Goal: Task Accomplishment & Management: Use online tool/utility

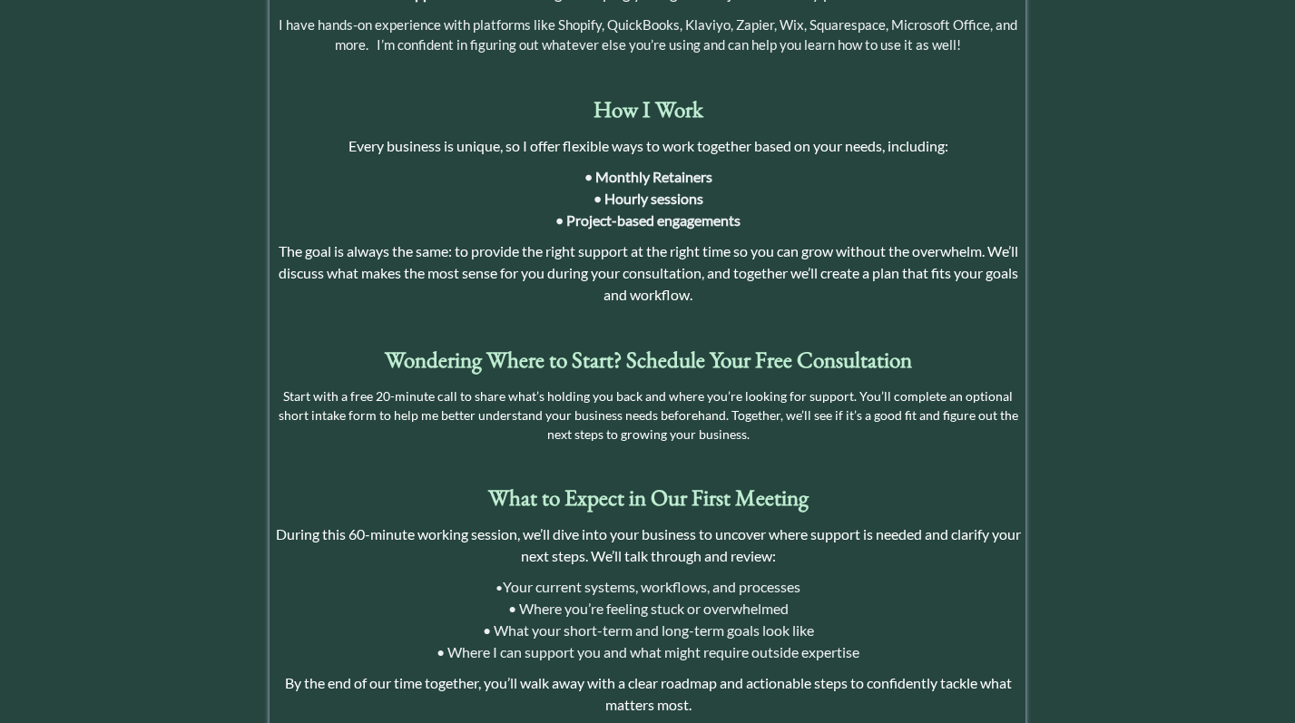
scroll to position [1601, 0]
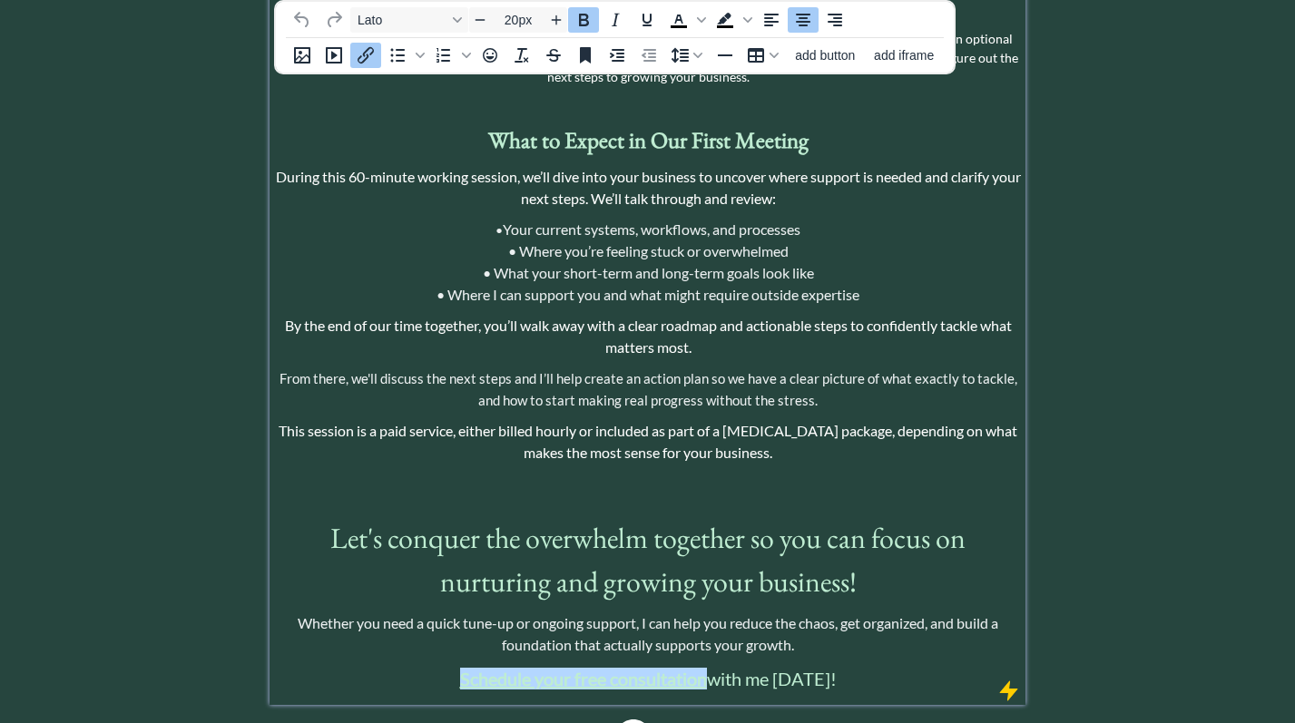
click at [622, 668] on strong "Schedule your free consultation" at bounding box center [583, 679] width 247 height 22
click at [368, 57] on icon "Insert/edit link" at bounding box center [366, 55] width 22 height 22
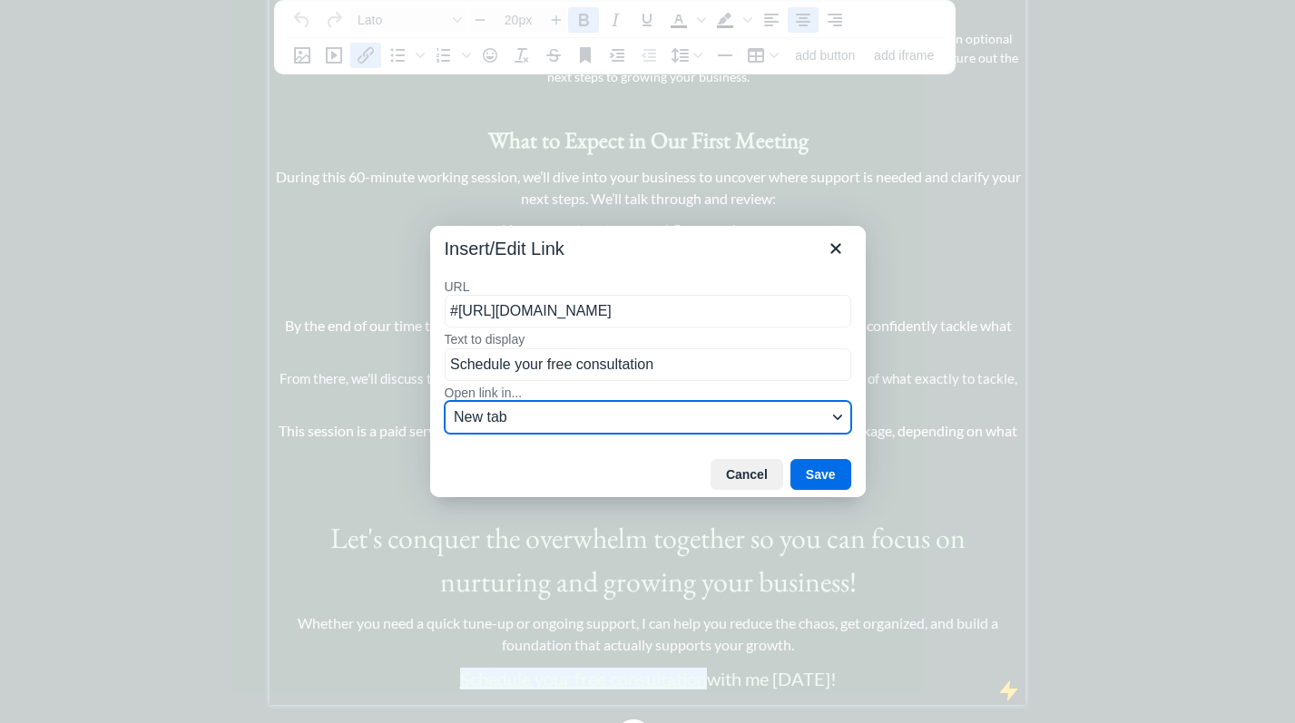
click at [645, 416] on span "New tab" at bounding box center [640, 417] width 373 height 22
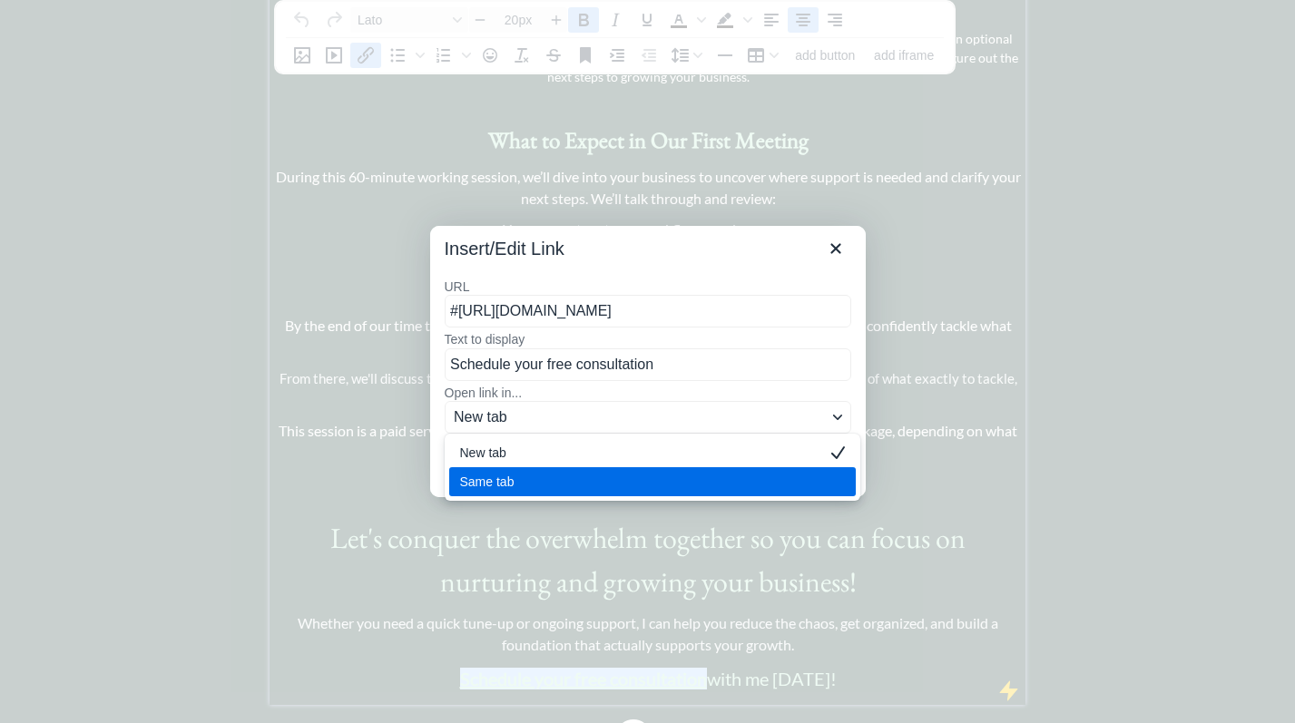
click at [607, 476] on div "Same tab" at bounding box center [639, 482] width 359 height 22
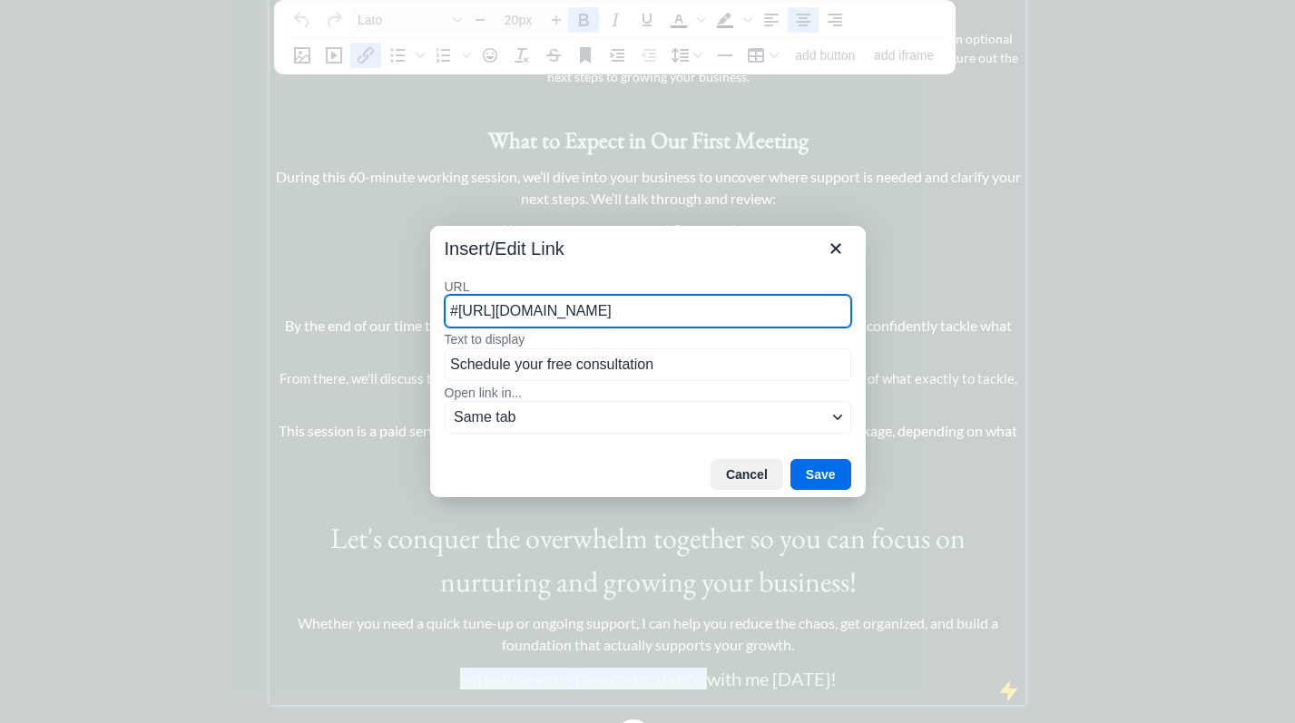
click at [737, 310] on input "#[URL][DOMAIN_NAME]" at bounding box center [648, 311] width 406 height 33
click at [822, 469] on button "Save" at bounding box center [820, 474] width 61 height 31
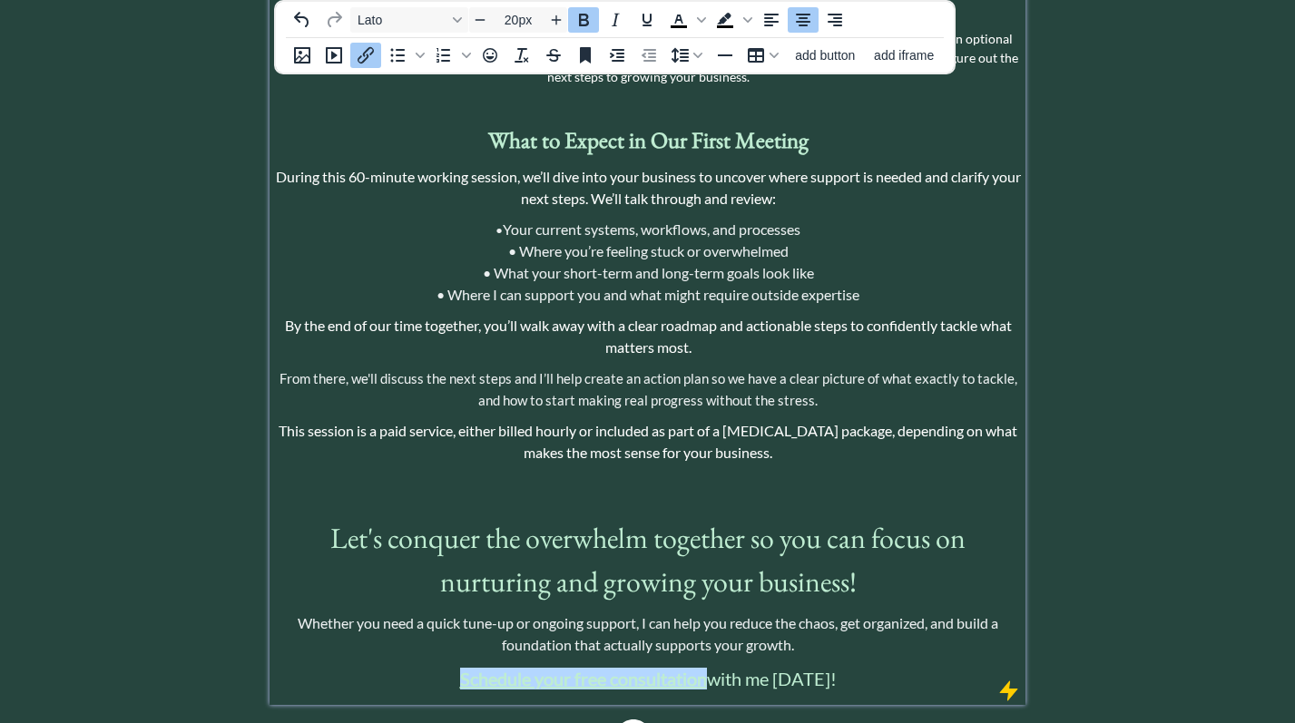
click at [664, 668] on strong "Schedule your free consultation" at bounding box center [583, 679] width 247 height 22
click at [366, 59] on icon "Insert/edit link" at bounding box center [366, 55] width 22 height 22
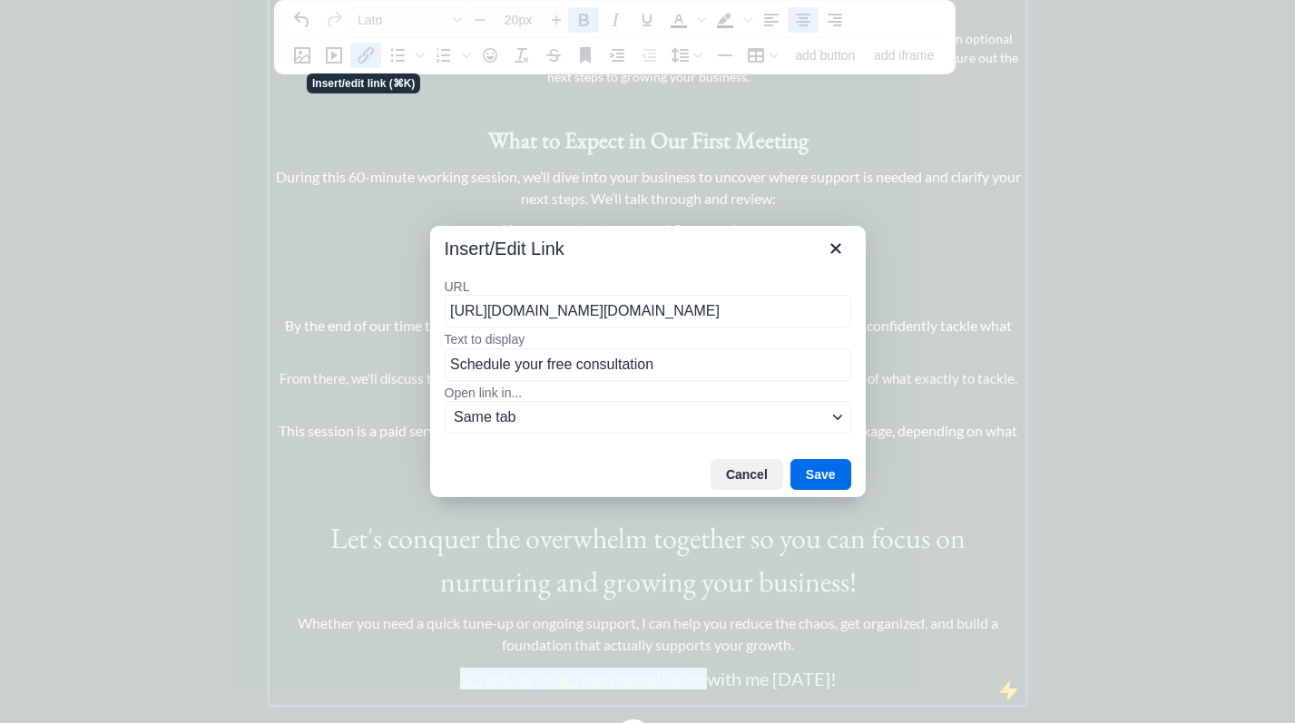
scroll to position [0, 53]
click at [749, 475] on button "Cancel" at bounding box center [746, 474] width 73 height 31
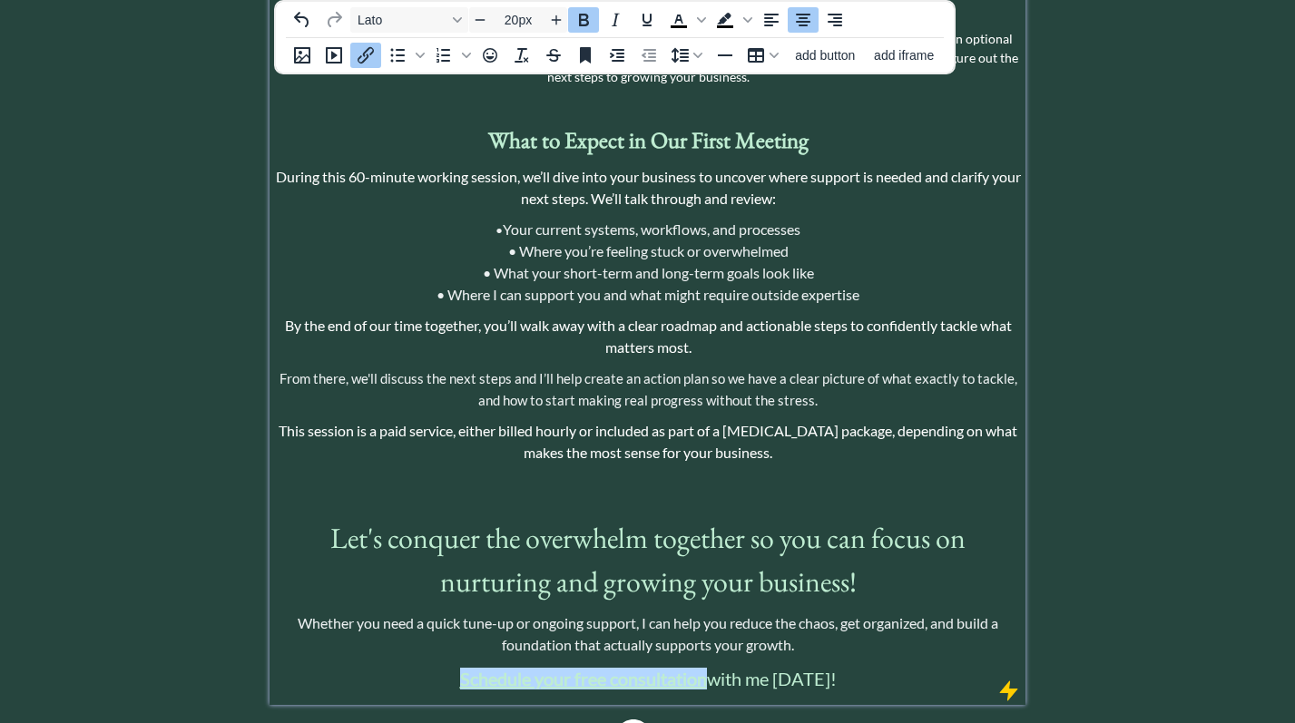
click at [364, 62] on icon "Insert/edit link" at bounding box center [365, 55] width 16 height 16
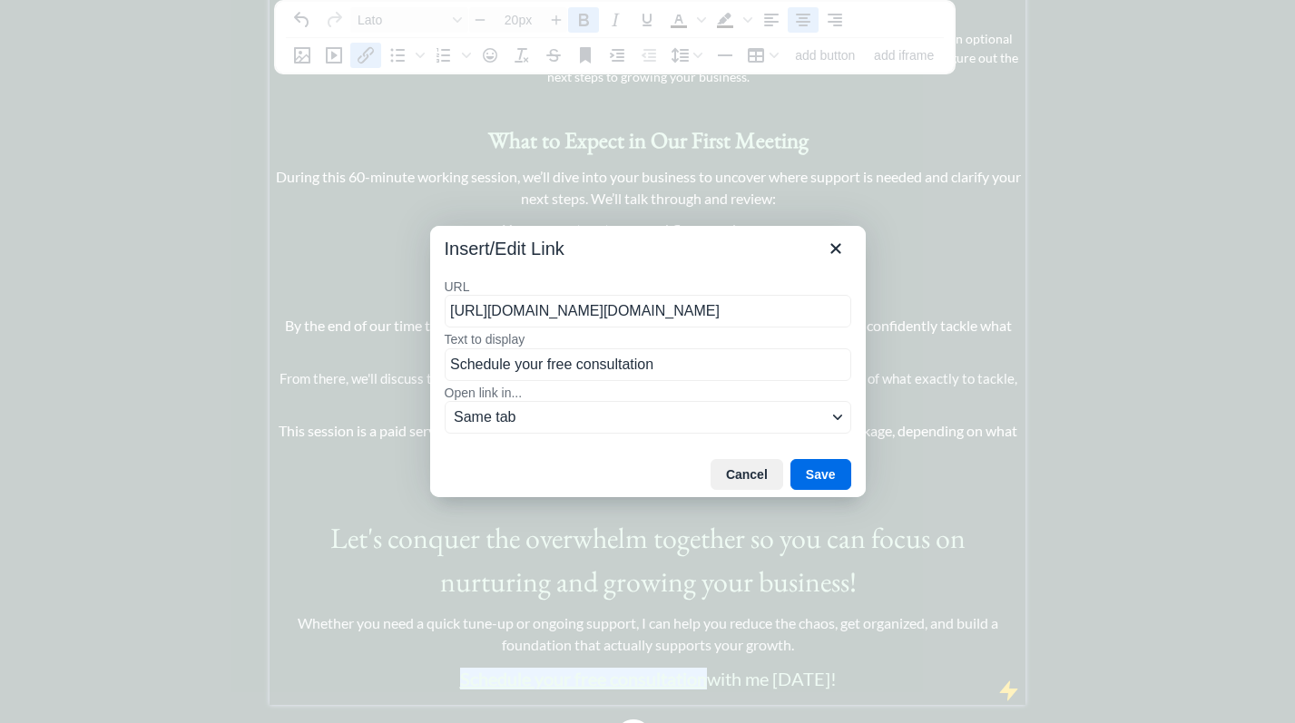
click at [688, 314] on input "[URL][DOMAIN_NAME][DOMAIN_NAME]" at bounding box center [648, 311] width 406 height 33
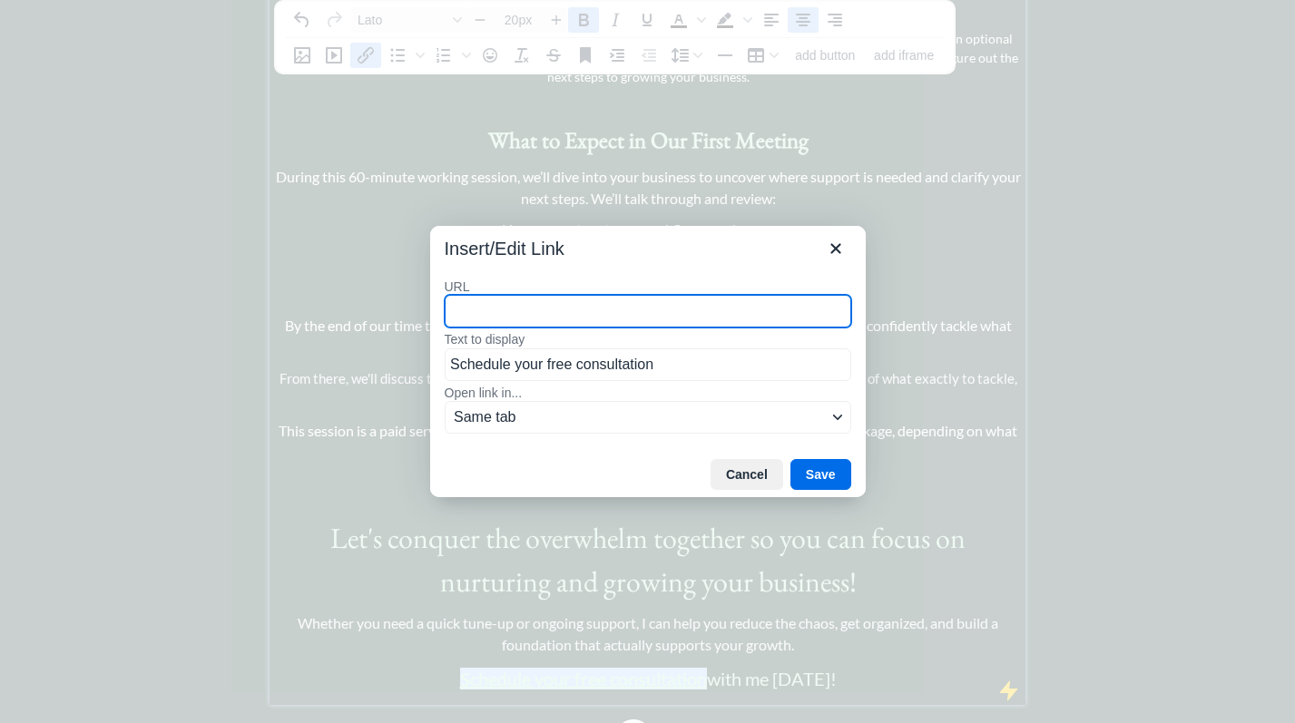
paste input "[URL][DOMAIN_NAME]"
type input "[URL][DOMAIN_NAME]"
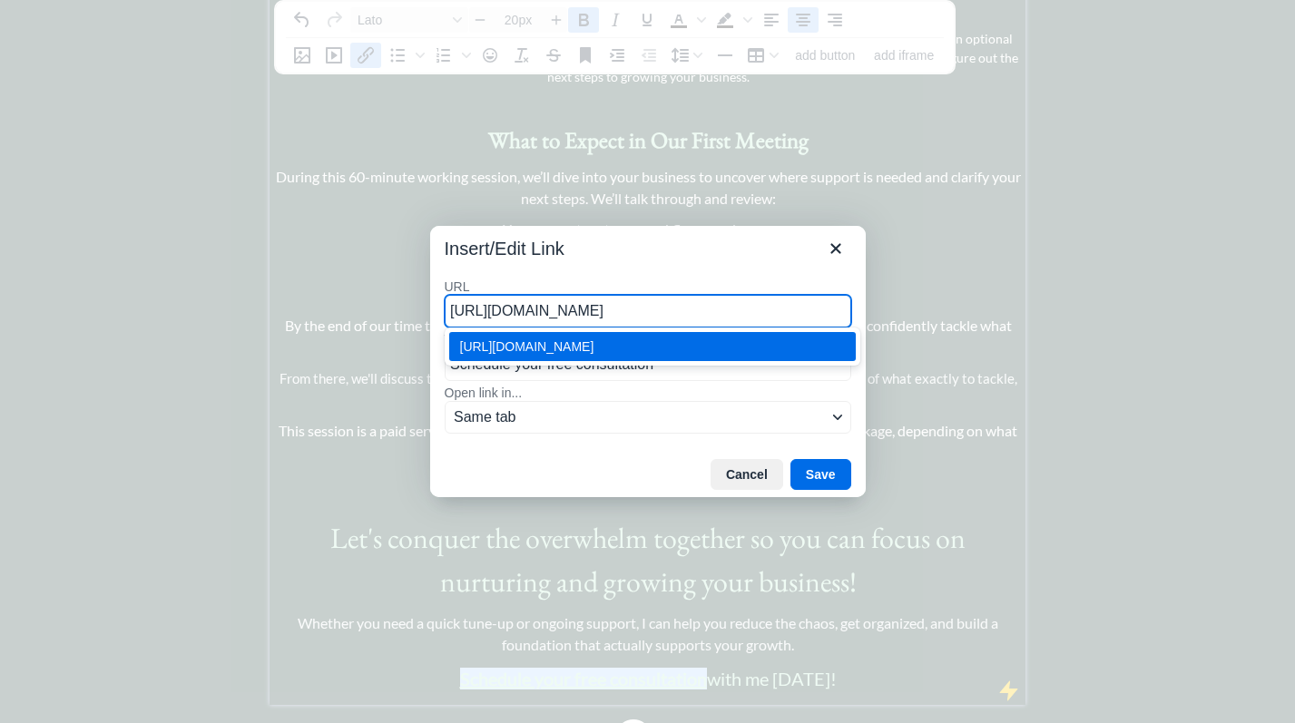
click at [785, 347] on div "[URL][DOMAIN_NAME]" at bounding box center [654, 347] width 388 height 22
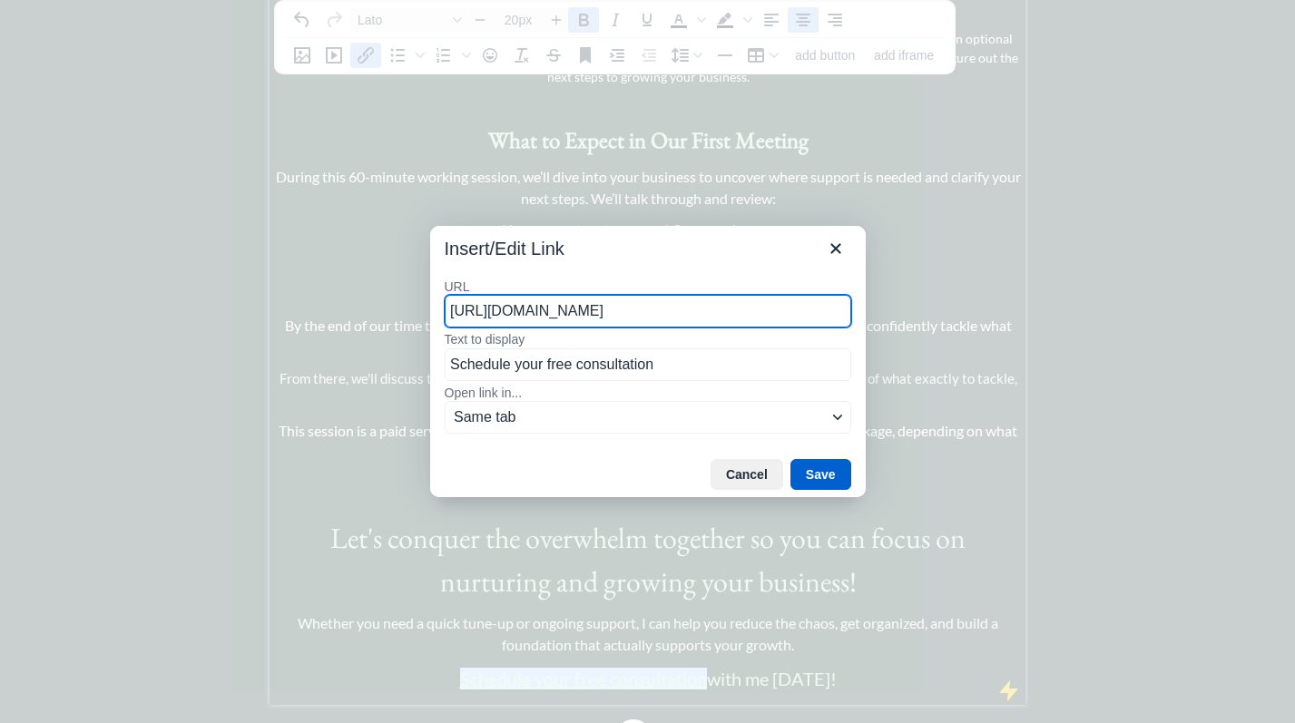
click at [826, 471] on button "Save" at bounding box center [820, 474] width 61 height 31
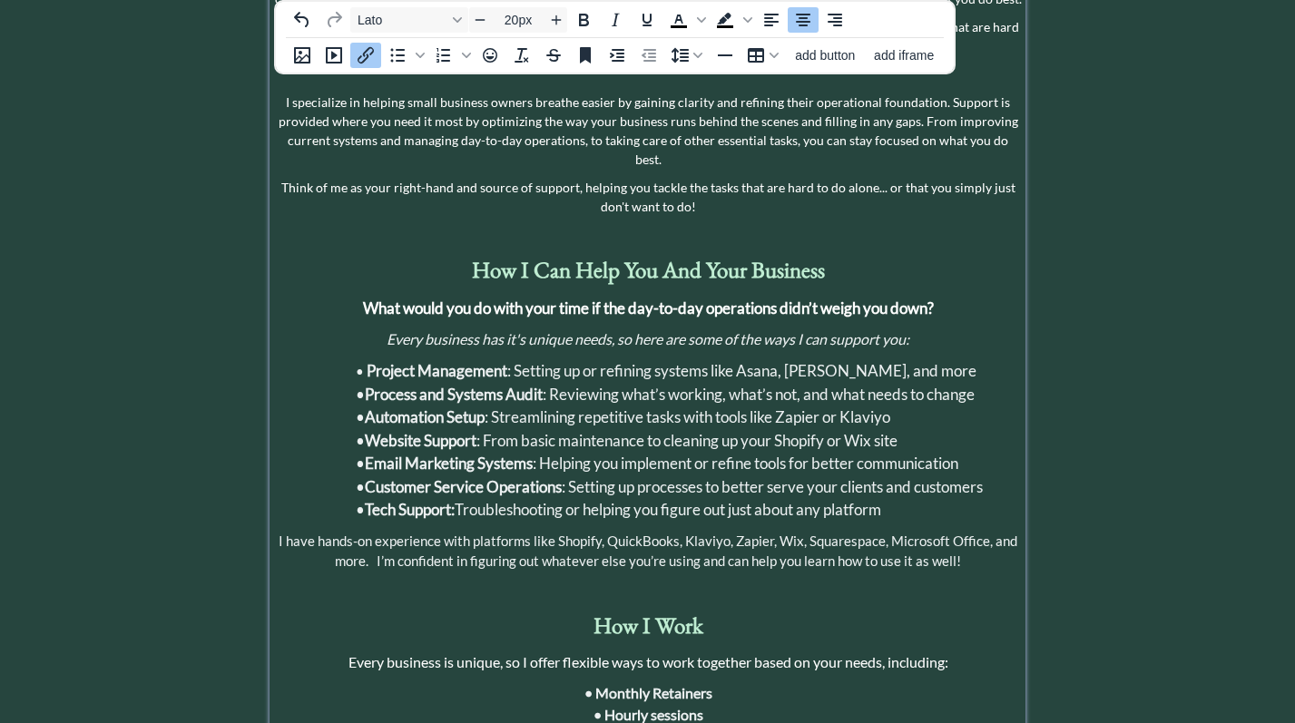
scroll to position [0, 0]
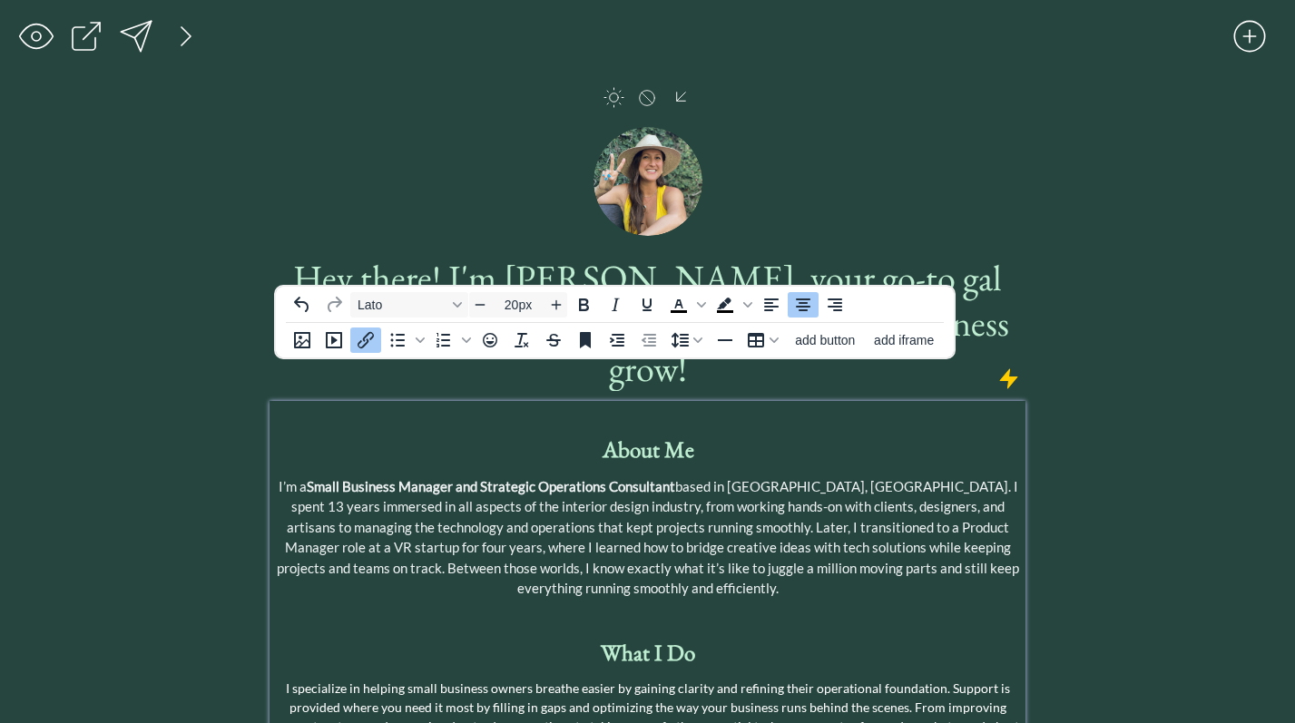
click at [142, 34] on div at bounding box center [136, 36] width 36 height 36
